Goal: Task Accomplishment & Management: Manage account settings

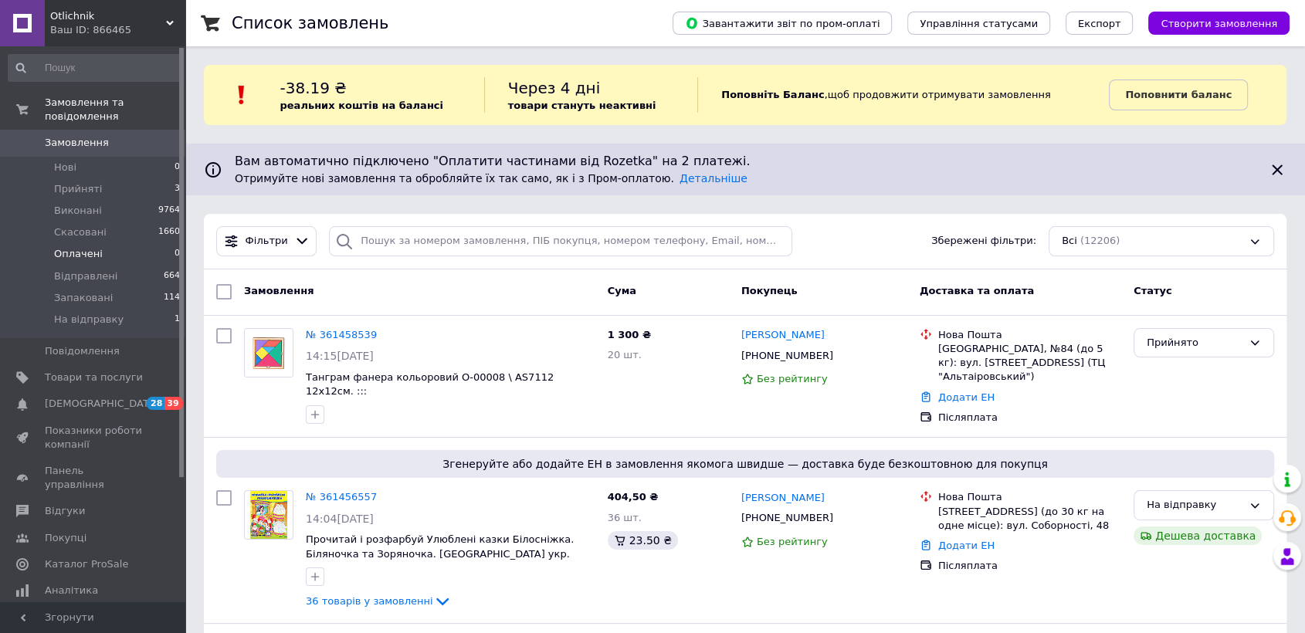
click at [86, 247] on span "Оплачені" at bounding box center [78, 254] width 49 height 14
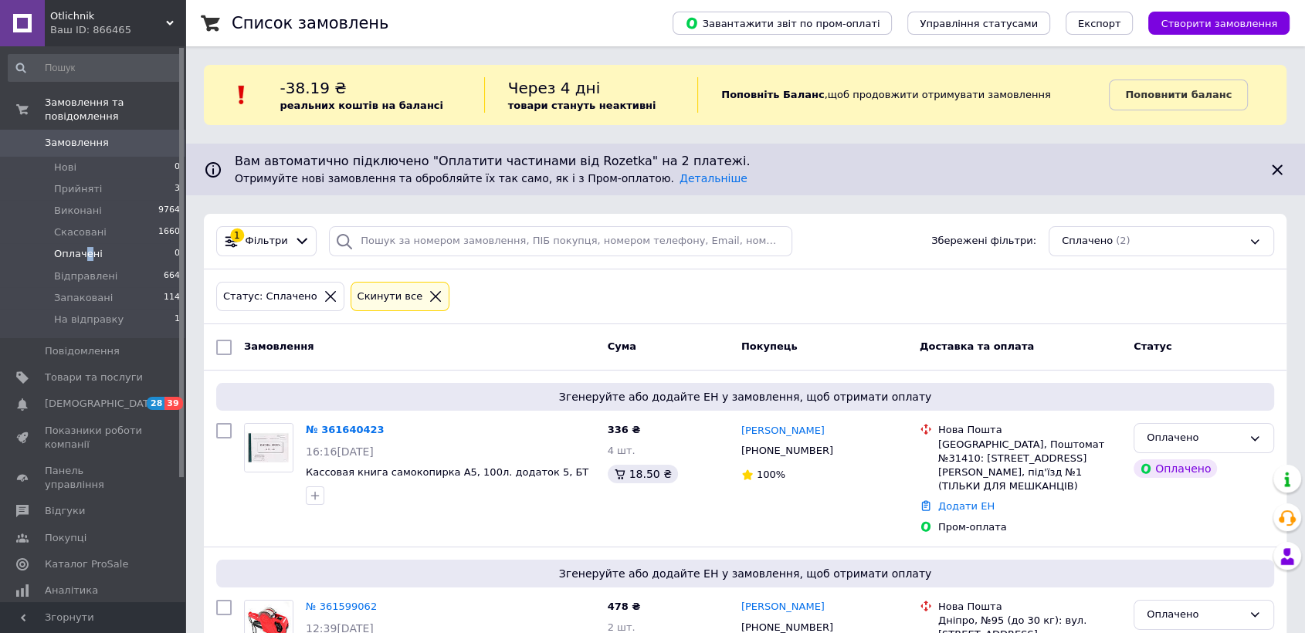
scroll to position [66, 0]
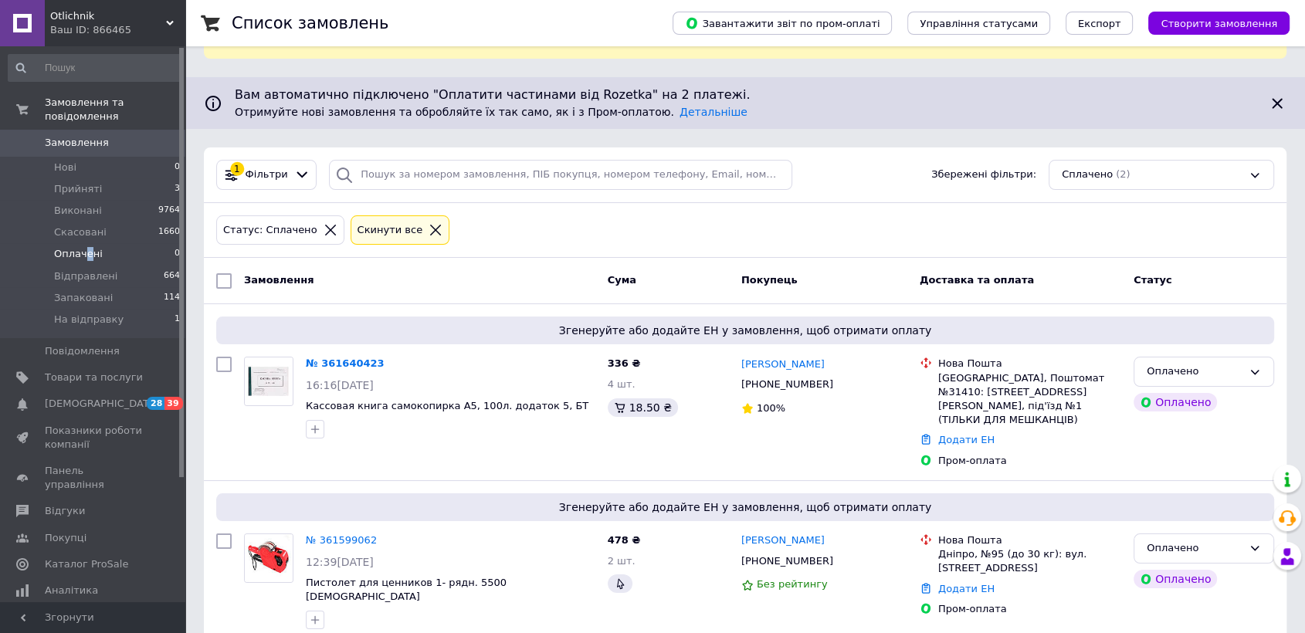
click at [340, 360] on link "№ 361640423" at bounding box center [345, 363] width 79 height 12
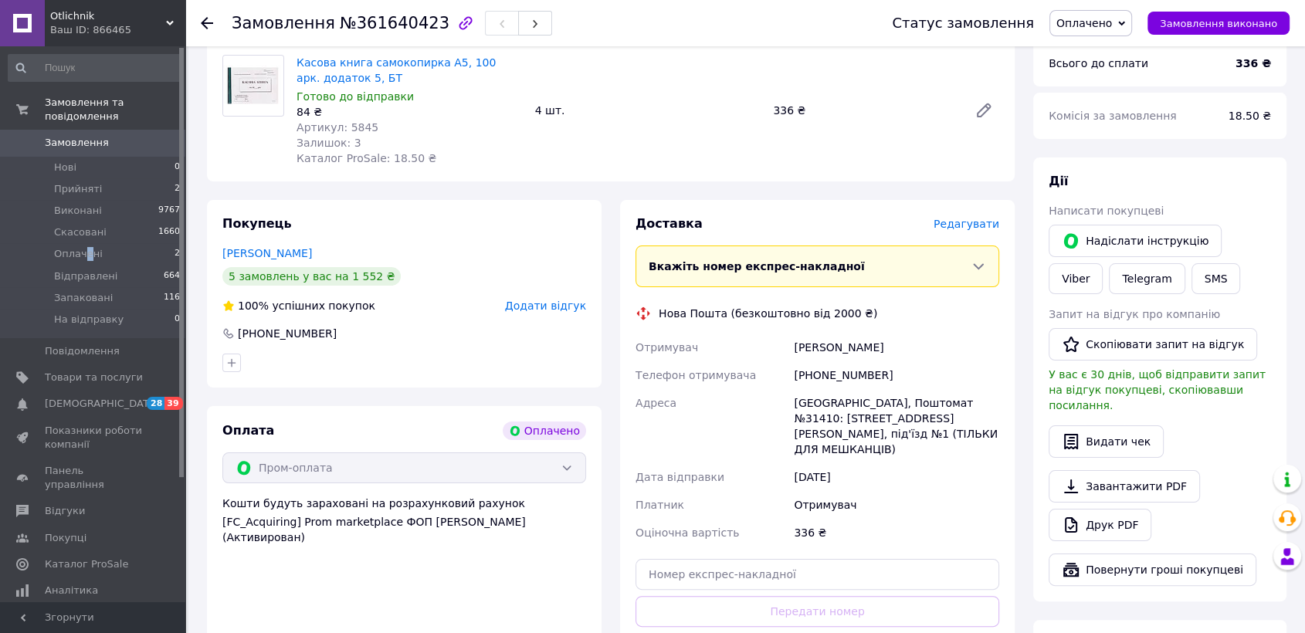
scroll to position [86, 0]
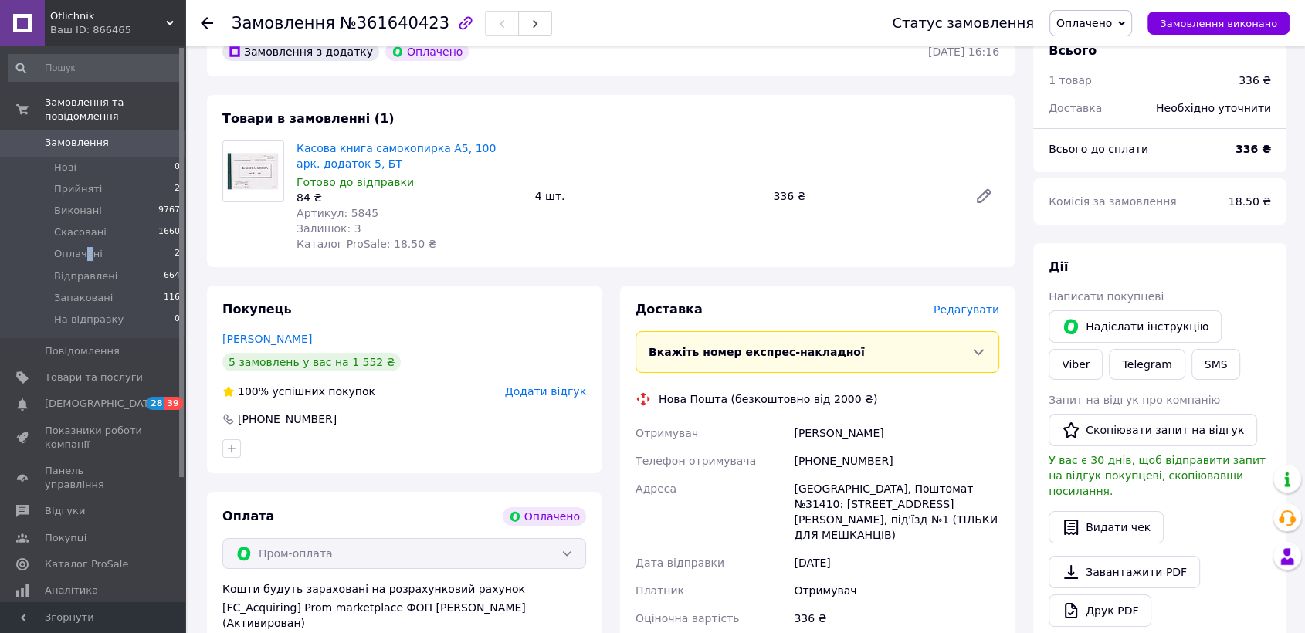
click at [1112, 20] on span "Оплачено" at bounding box center [1084, 23] width 56 height 12
click at [1096, 170] on li "На відправку" at bounding box center [1092, 169] width 85 height 23
click at [204, 19] on icon at bounding box center [207, 23] width 12 height 12
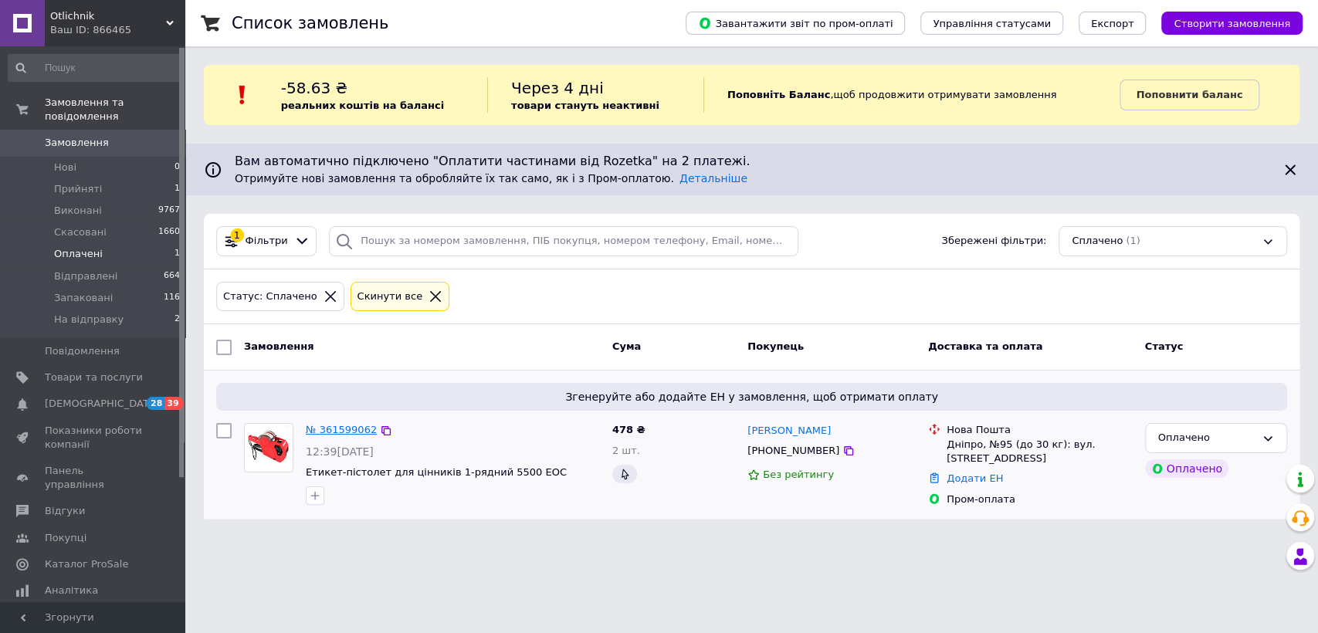
click at [336, 429] on link "№ 361599062" at bounding box center [341, 430] width 71 height 12
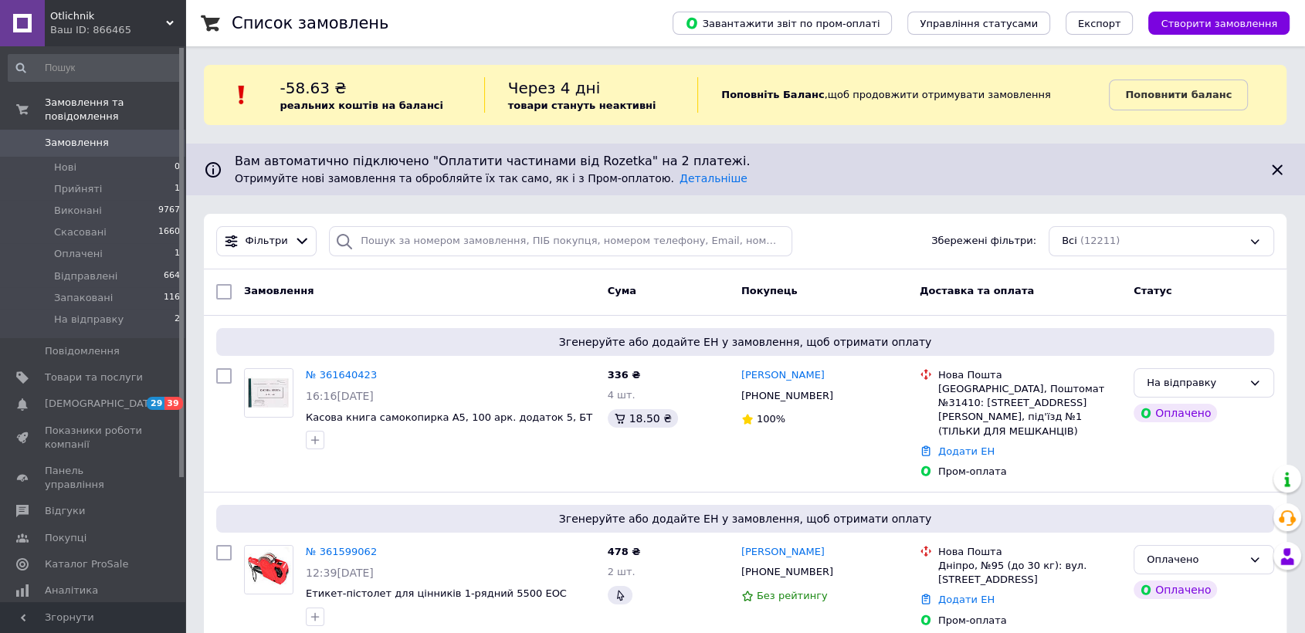
scroll to position [171, 0]
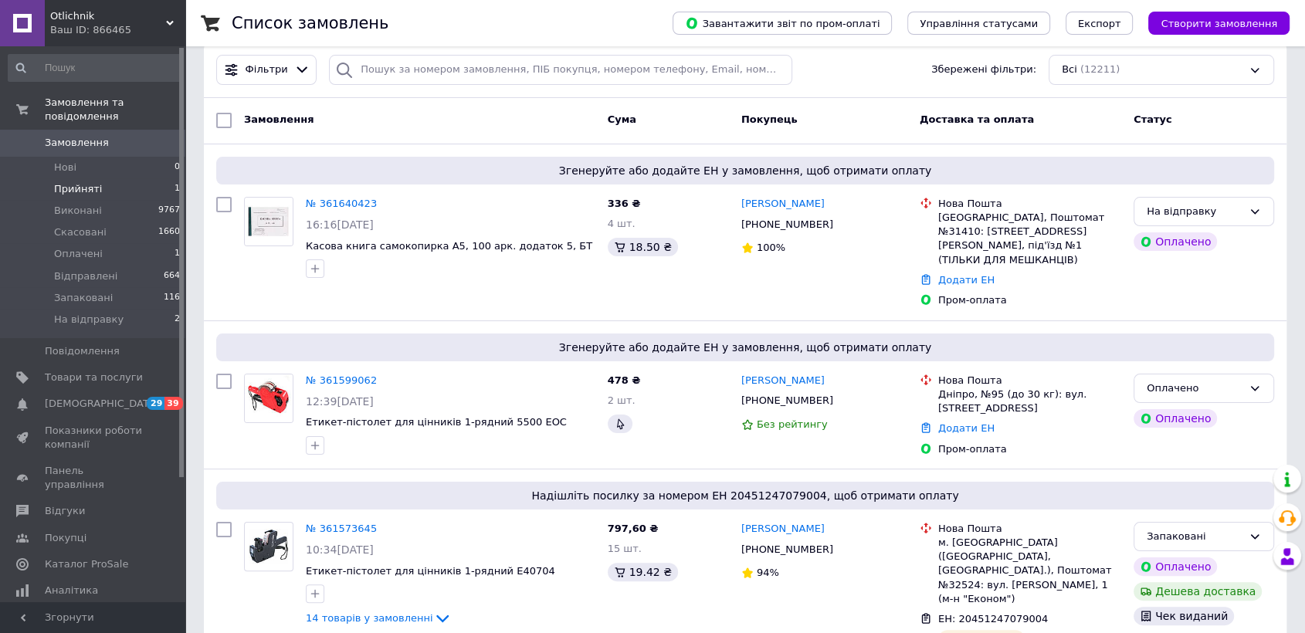
click at [78, 182] on span "Прийняті" at bounding box center [78, 189] width 48 height 14
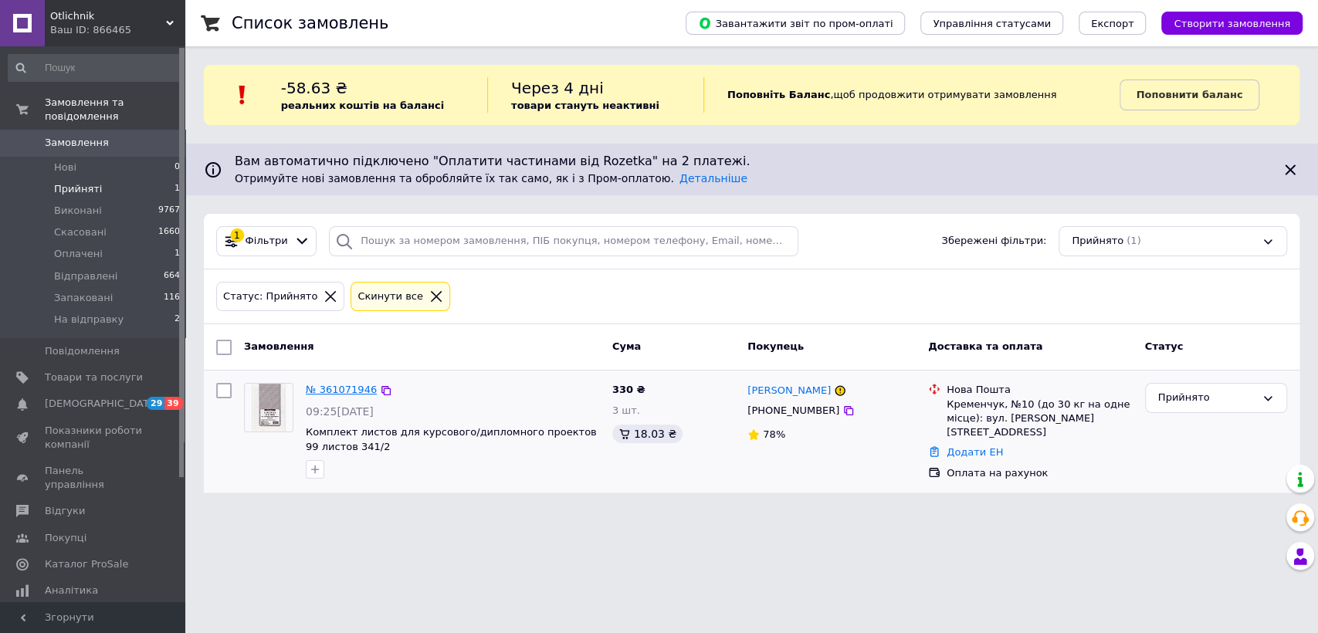
click at [339, 387] on link "№ 361071946" at bounding box center [341, 390] width 71 height 12
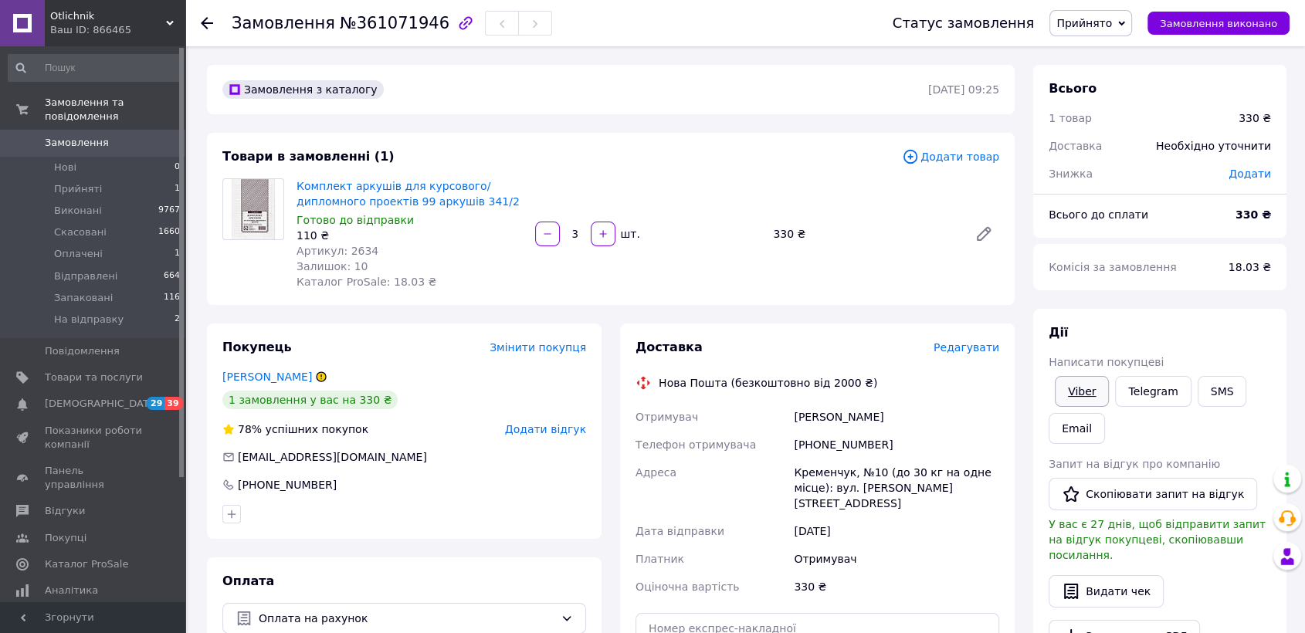
click at [1077, 388] on link "Viber" at bounding box center [1082, 391] width 54 height 31
click at [955, 159] on span "Додати товар" at bounding box center [950, 156] width 97 height 17
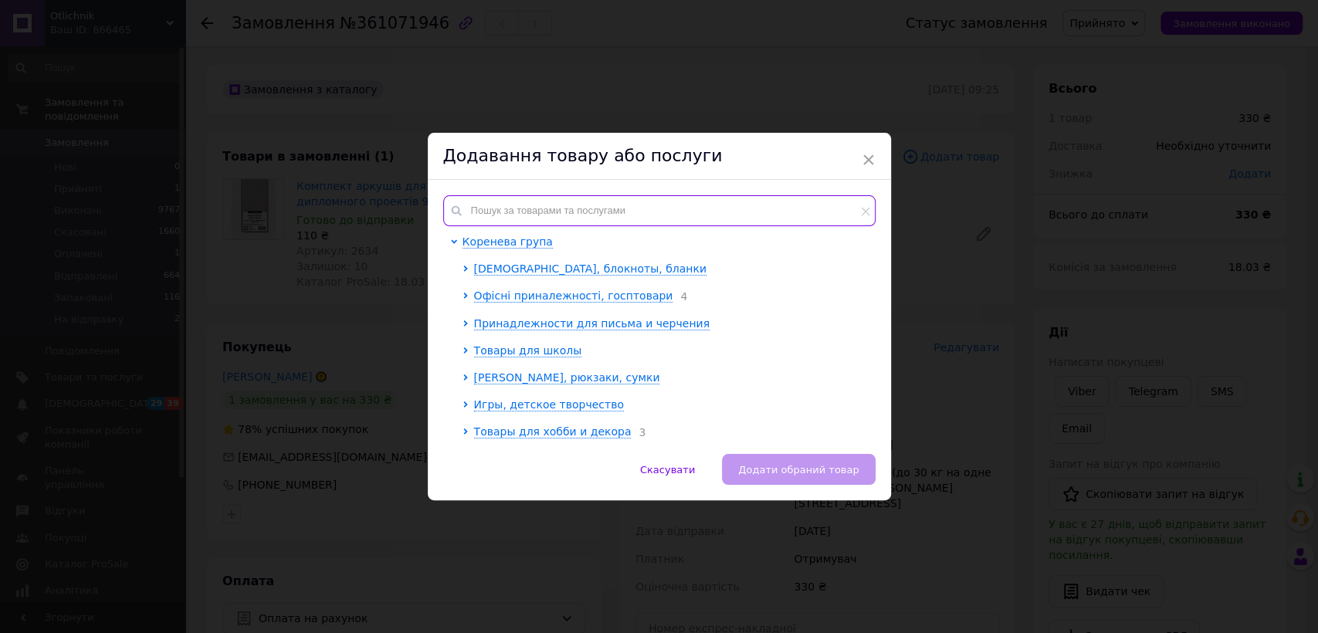
click at [514, 203] on input "text" at bounding box center [659, 210] width 432 height 31
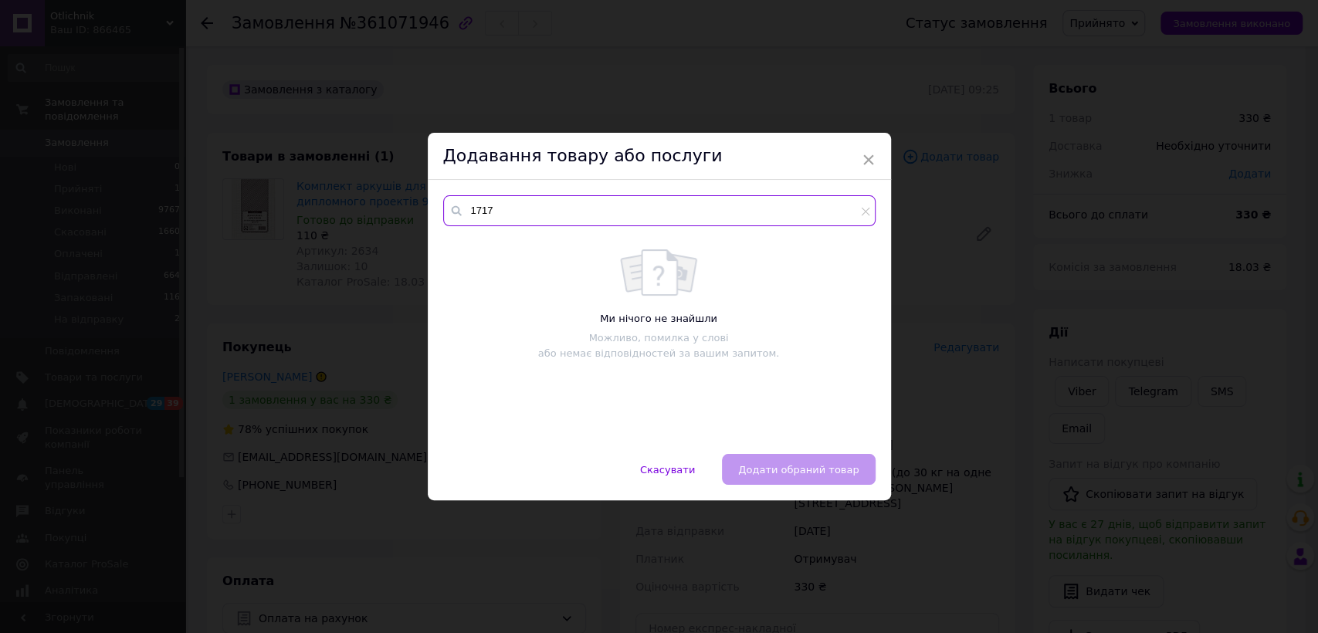
type input "1717"
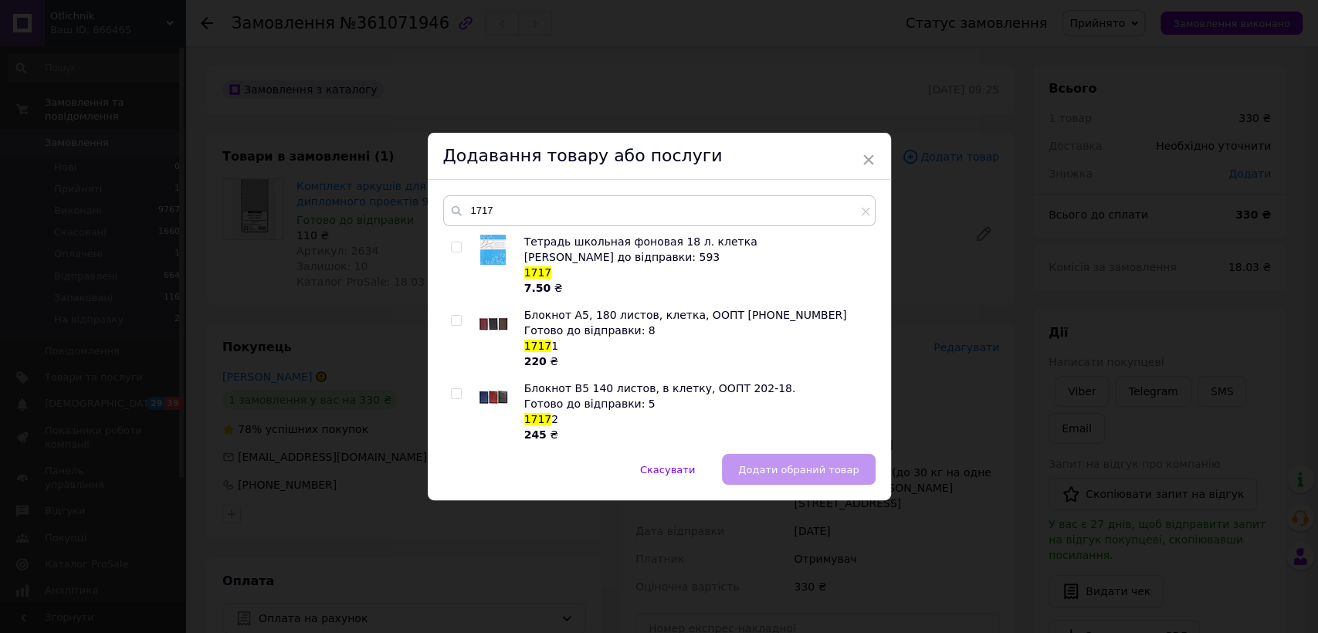
click at [455, 249] on input "checkbox" at bounding box center [456, 247] width 10 height 10
checkbox input "true"
click at [796, 468] on span "Додати обраний товар" at bounding box center [798, 470] width 120 height 12
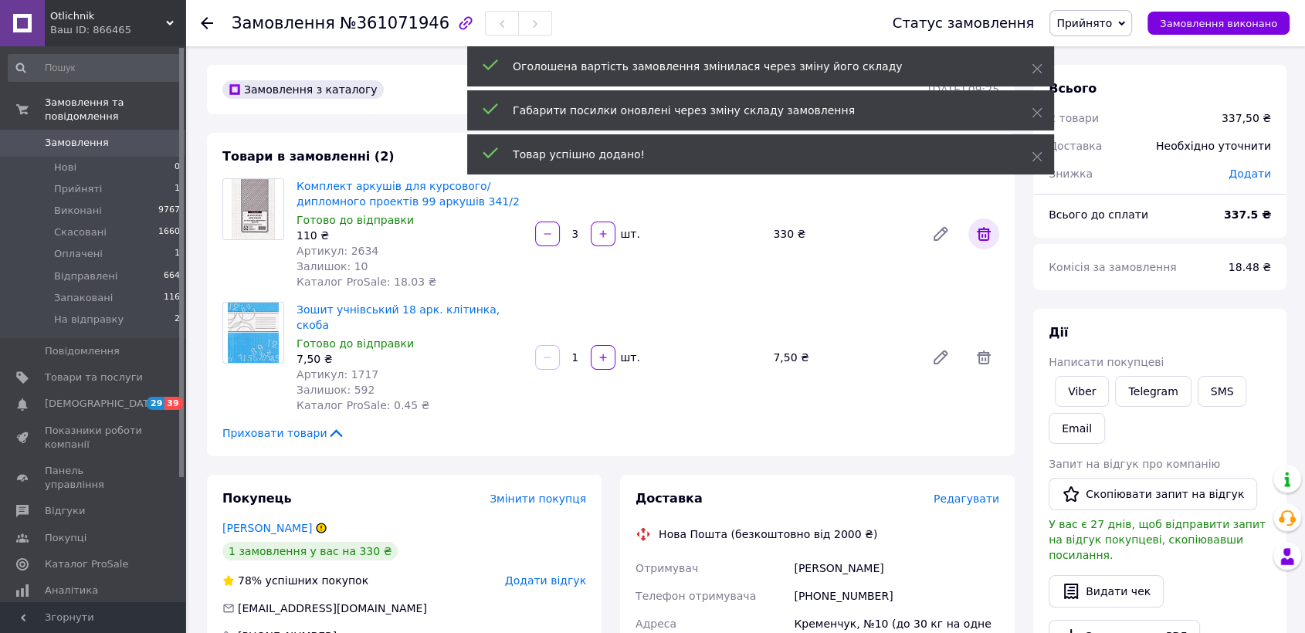
click at [982, 230] on icon at bounding box center [983, 234] width 19 height 19
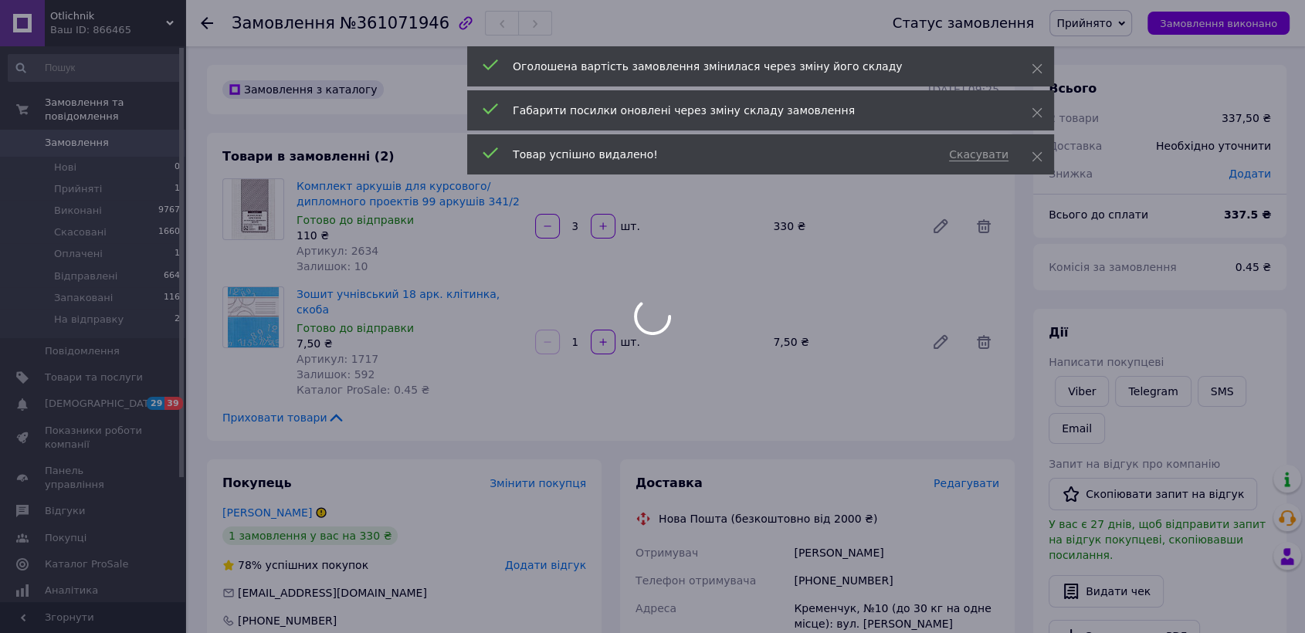
type input "1"
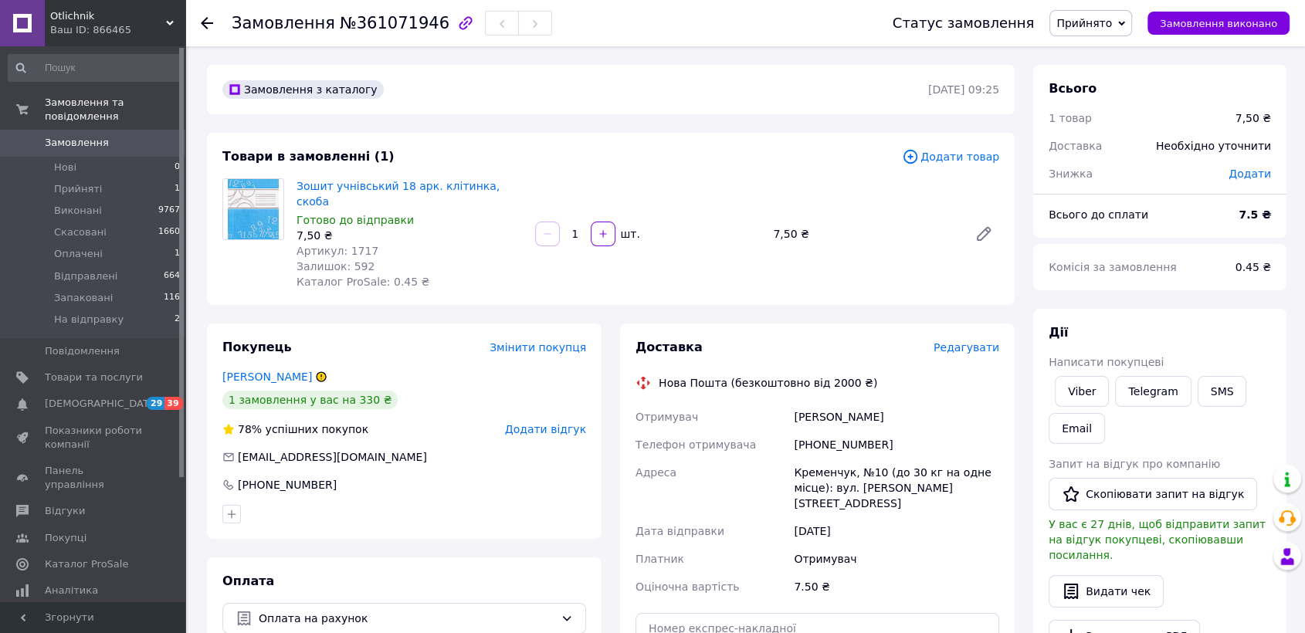
click at [1112, 20] on span "Прийнято" at bounding box center [1084, 23] width 56 height 12
click at [1091, 53] on li "Виконано" at bounding box center [1092, 53] width 85 height 23
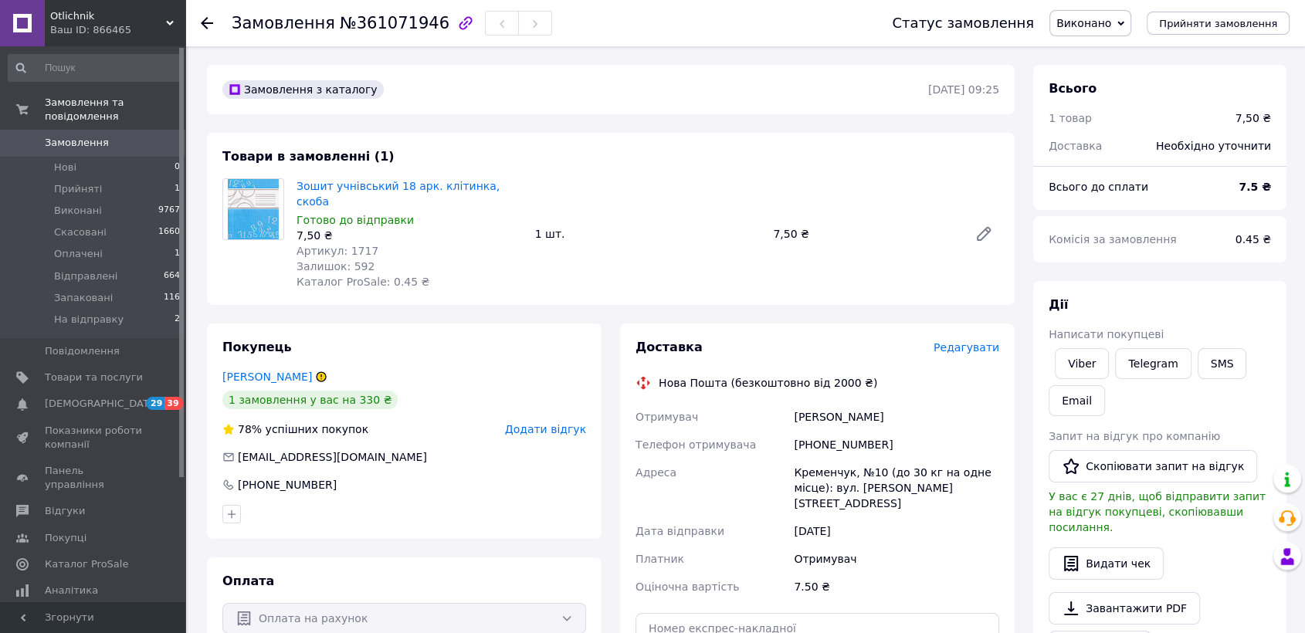
click at [208, 20] on icon at bounding box center [207, 23] width 12 height 12
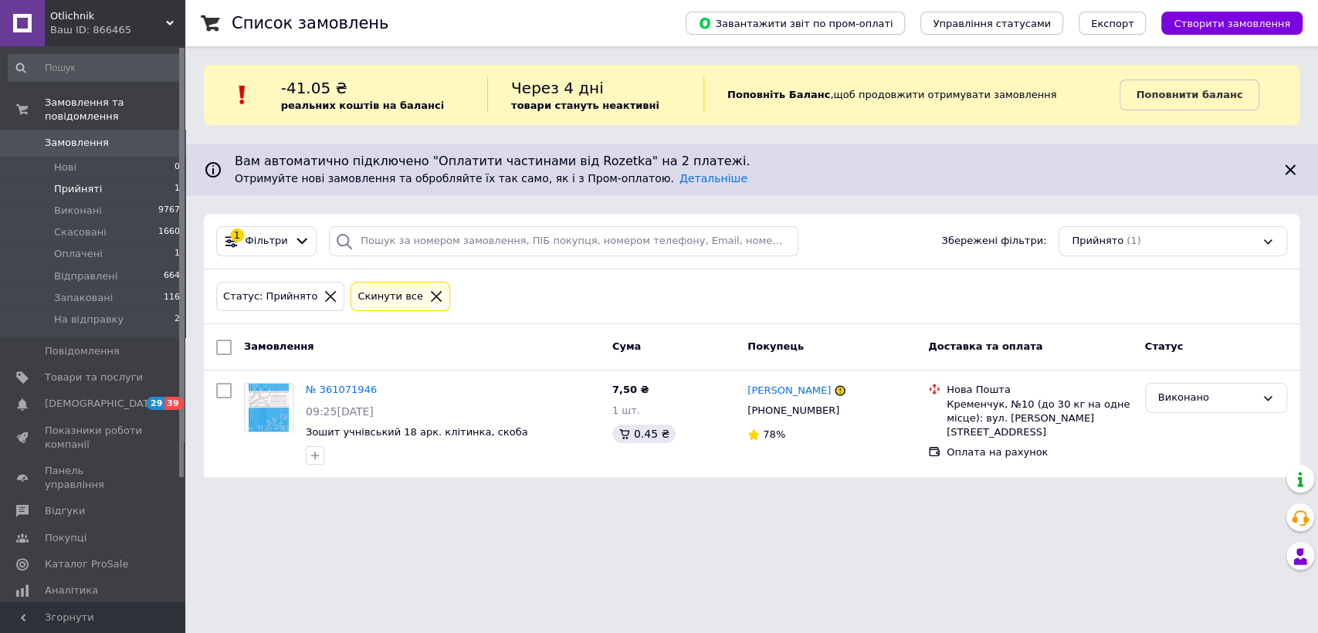
click at [86, 182] on span "Прийняті" at bounding box center [78, 189] width 48 height 14
click at [90, 247] on span "Оплачені" at bounding box center [78, 254] width 49 height 14
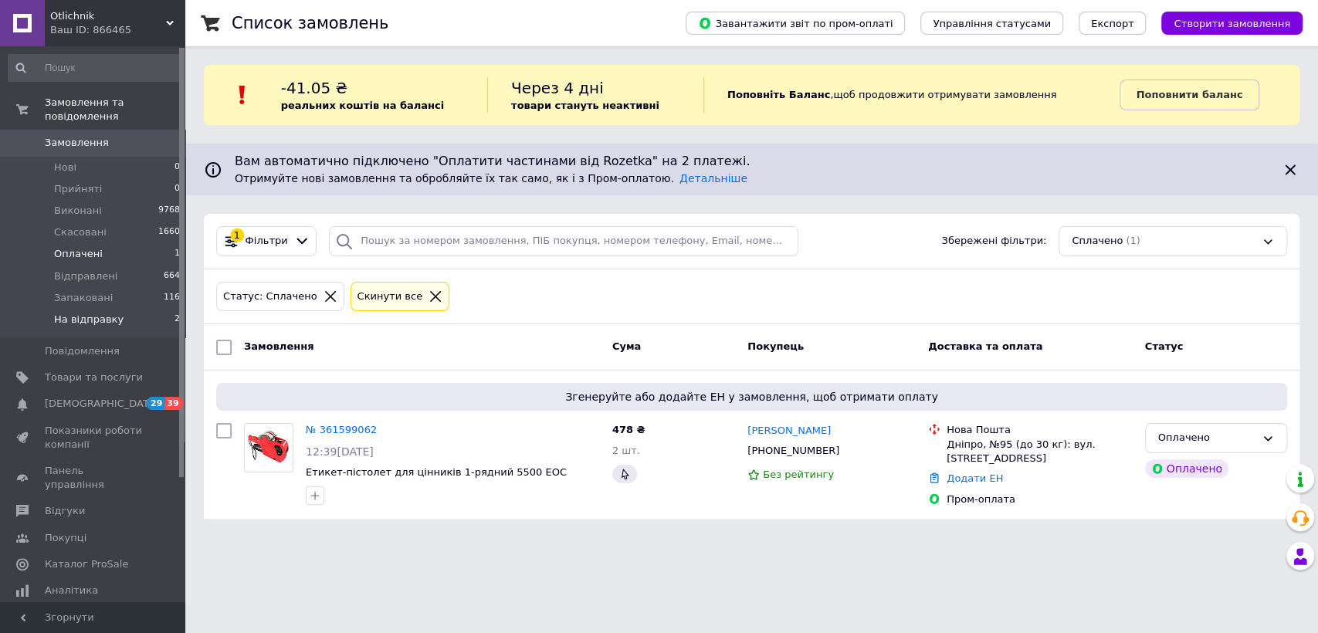
click at [93, 313] on span "На відправку" at bounding box center [88, 320] width 69 height 14
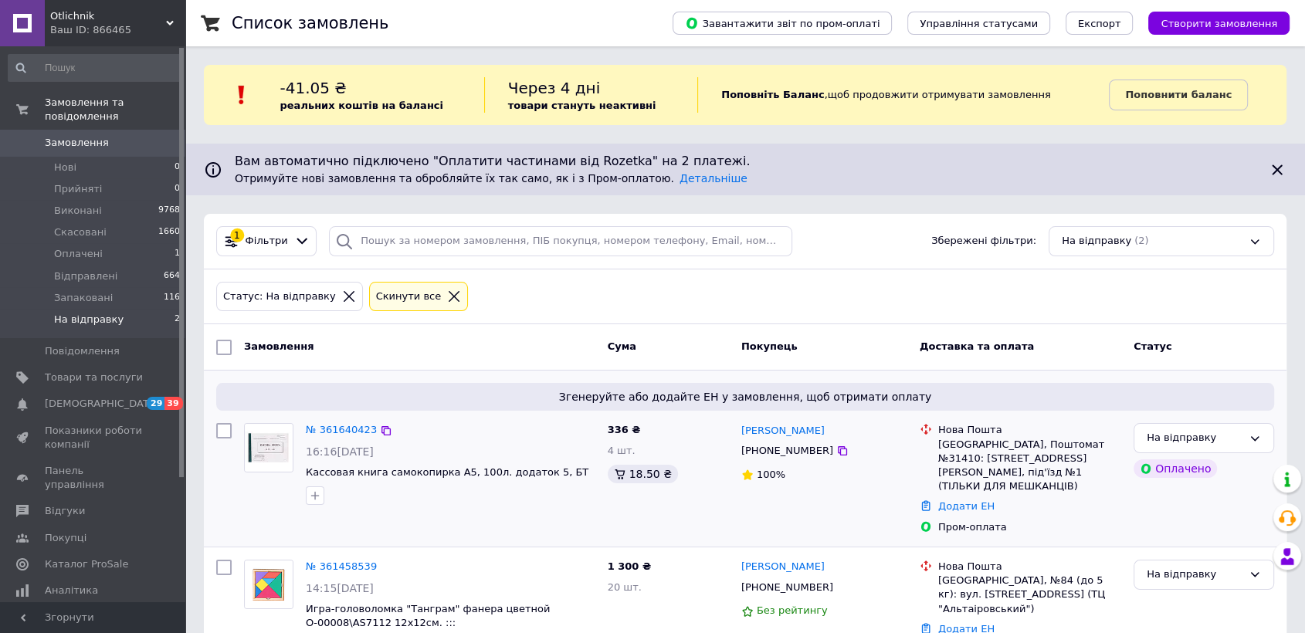
scroll to position [68, 0]
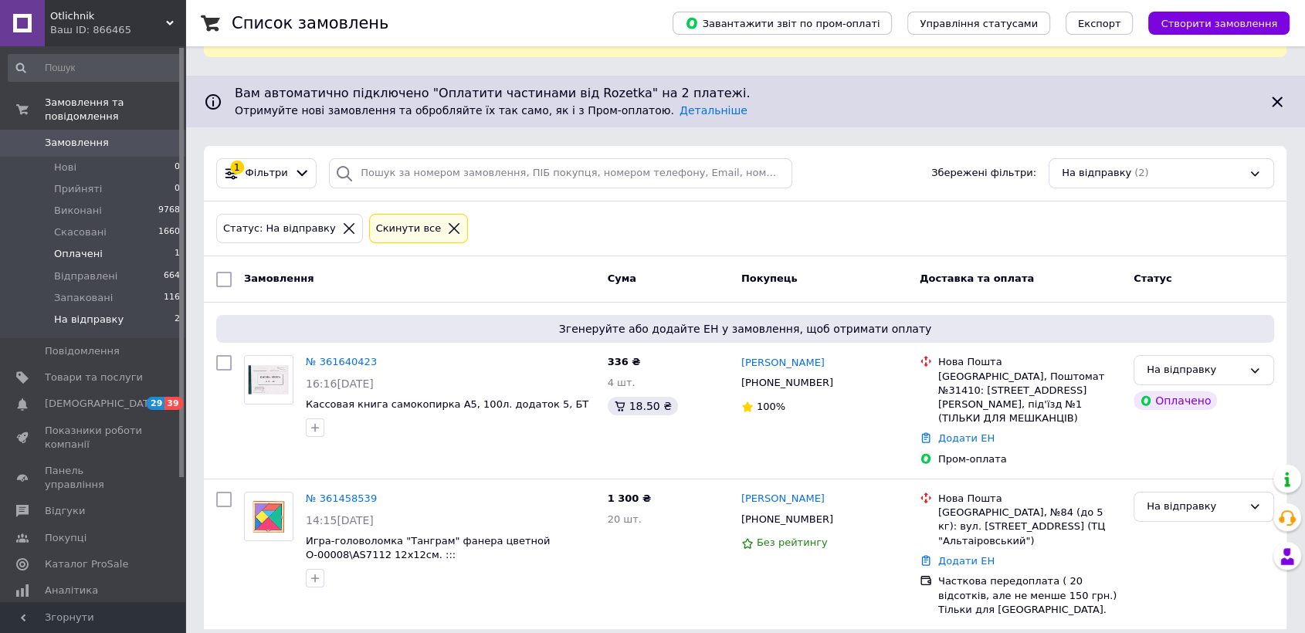
click at [84, 247] on span "Оплачені" at bounding box center [78, 254] width 49 height 14
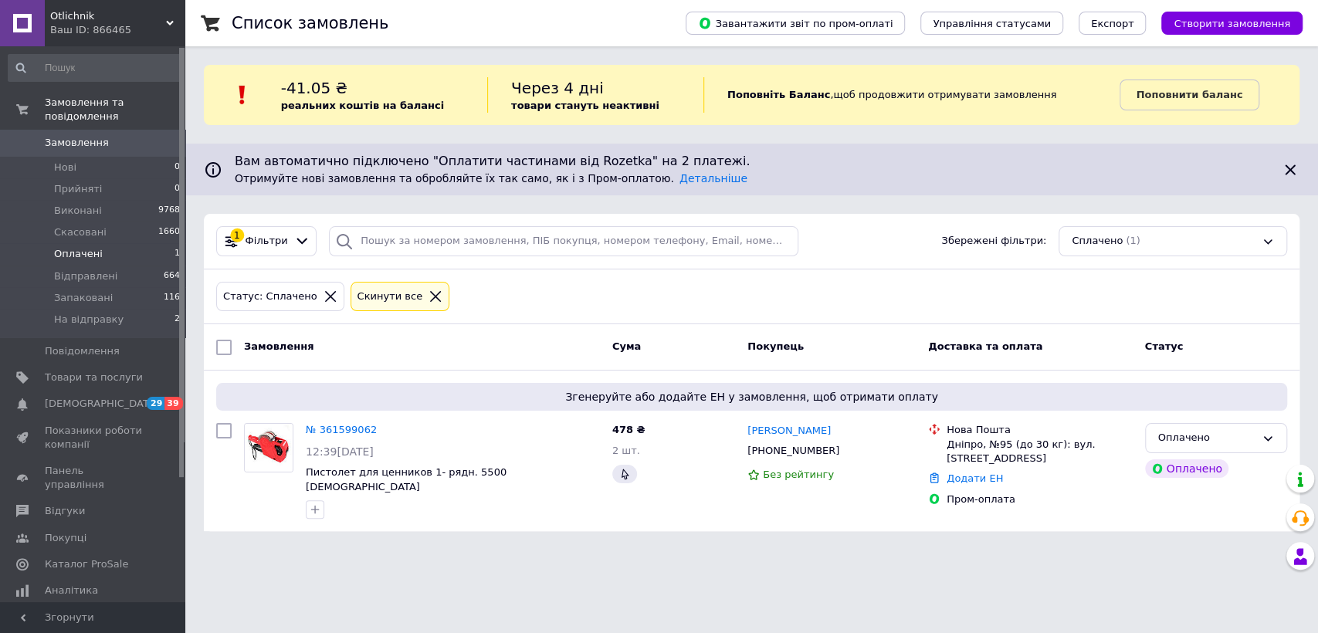
click at [537, 550] on html "Otlichnik Ваш ID: 866465 Сайт Otlichnik Кабінет покупця Перевірити стан системи…" at bounding box center [659, 275] width 1318 height 550
